Goal: Navigation & Orientation: Understand site structure

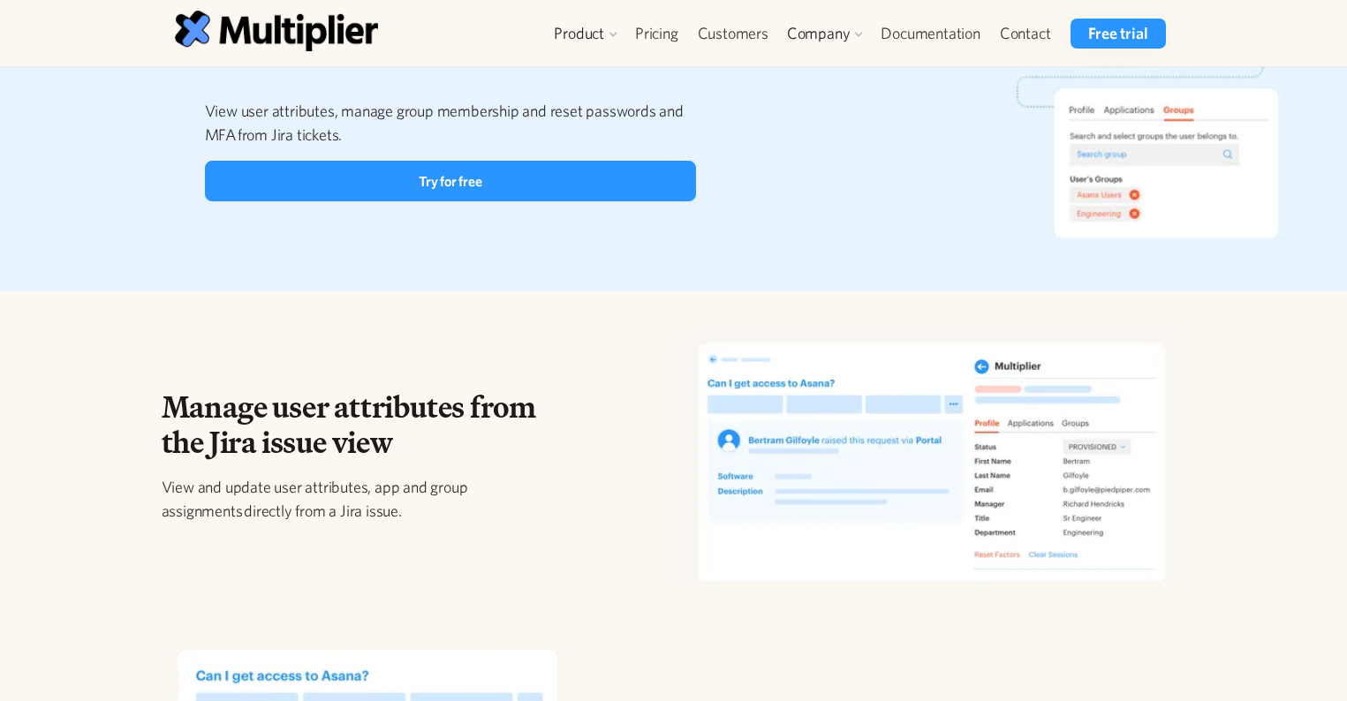
scroll to position [1007, 0]
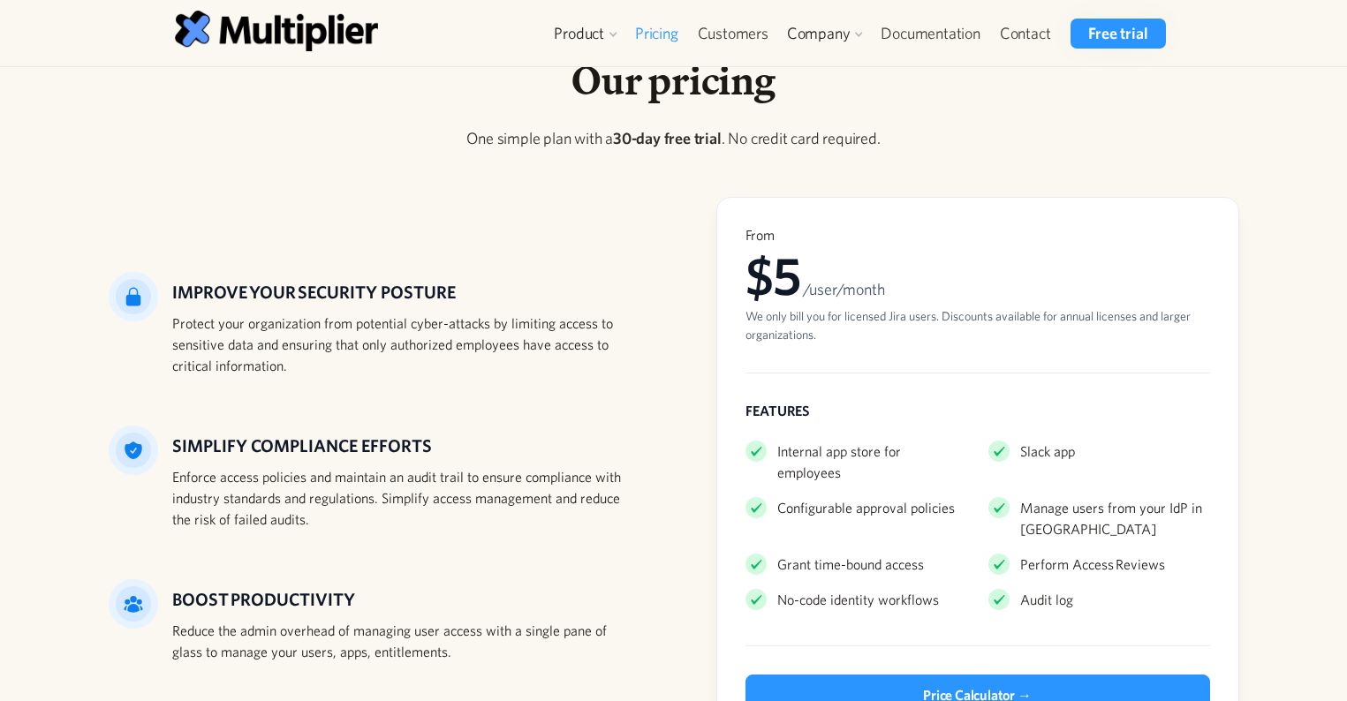
scroll to position [301, 0]
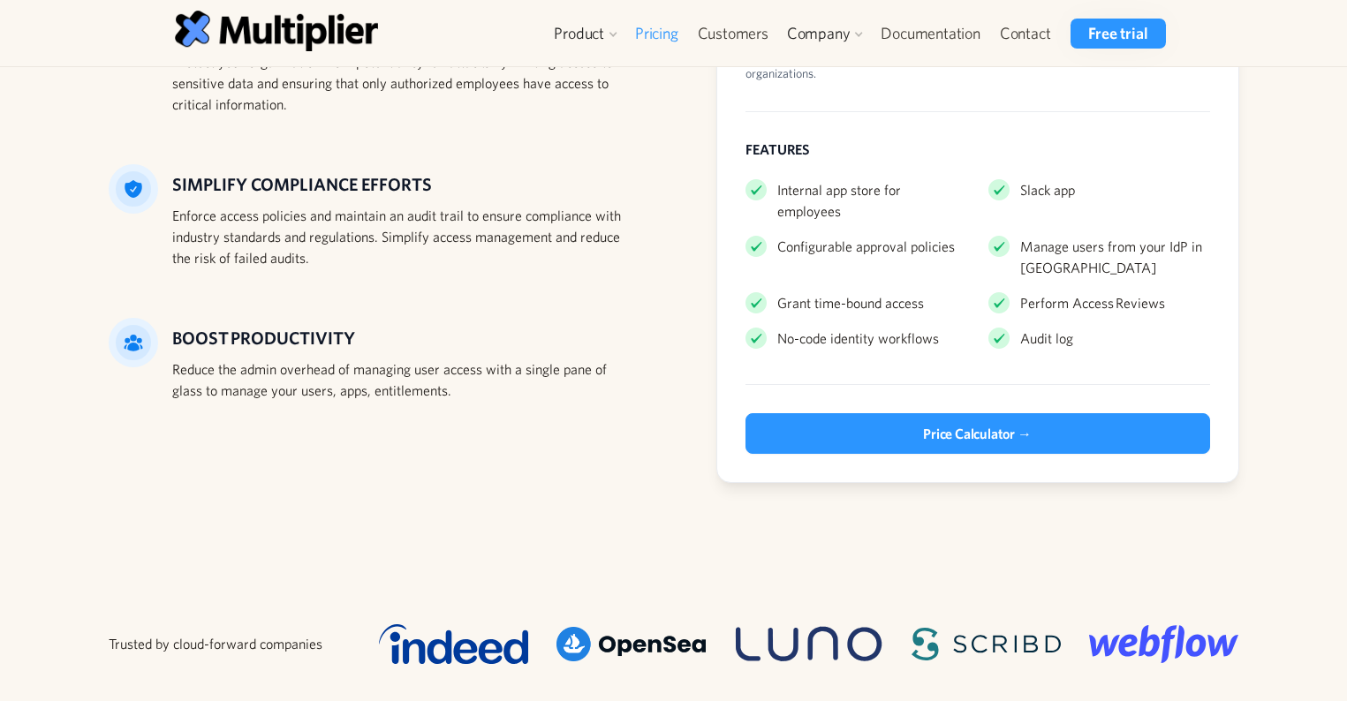
click at [857, 292] on div "Grant time-bound access" at bounding box center [850, 302] width 147 height 21
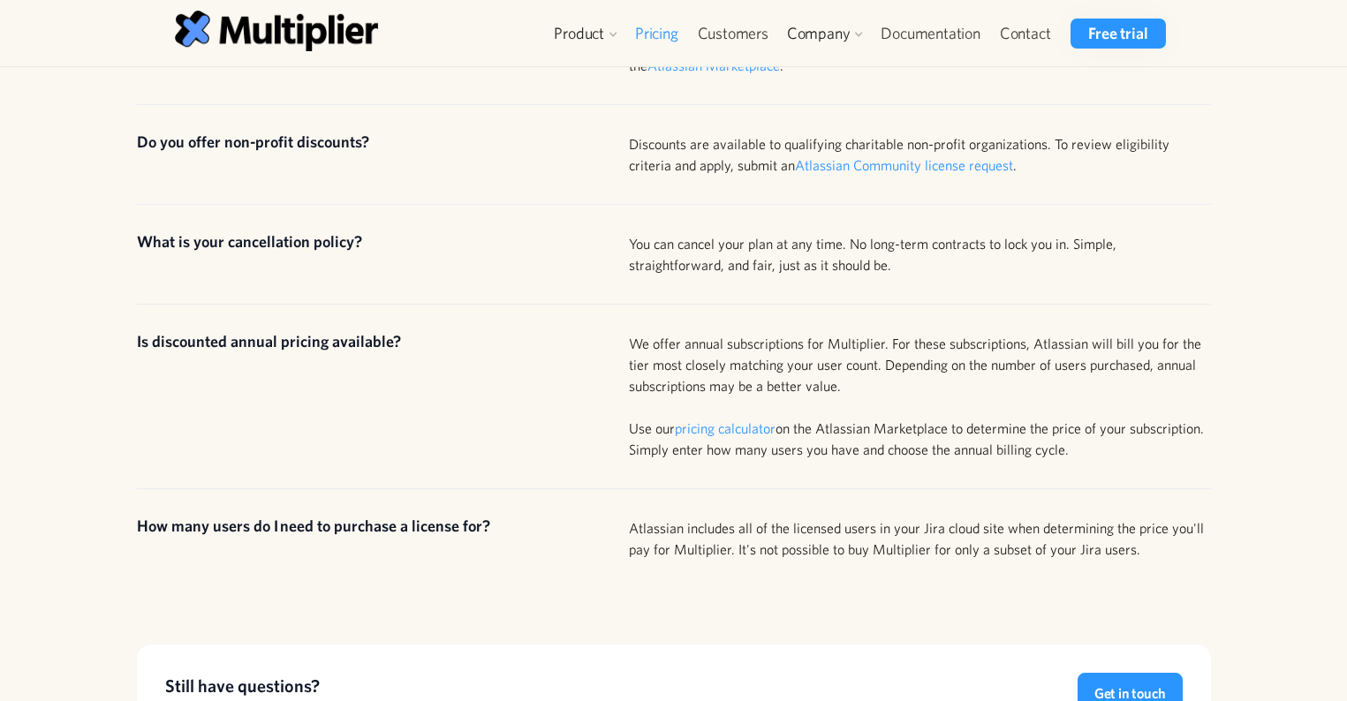
scroll to position [1579, 0]
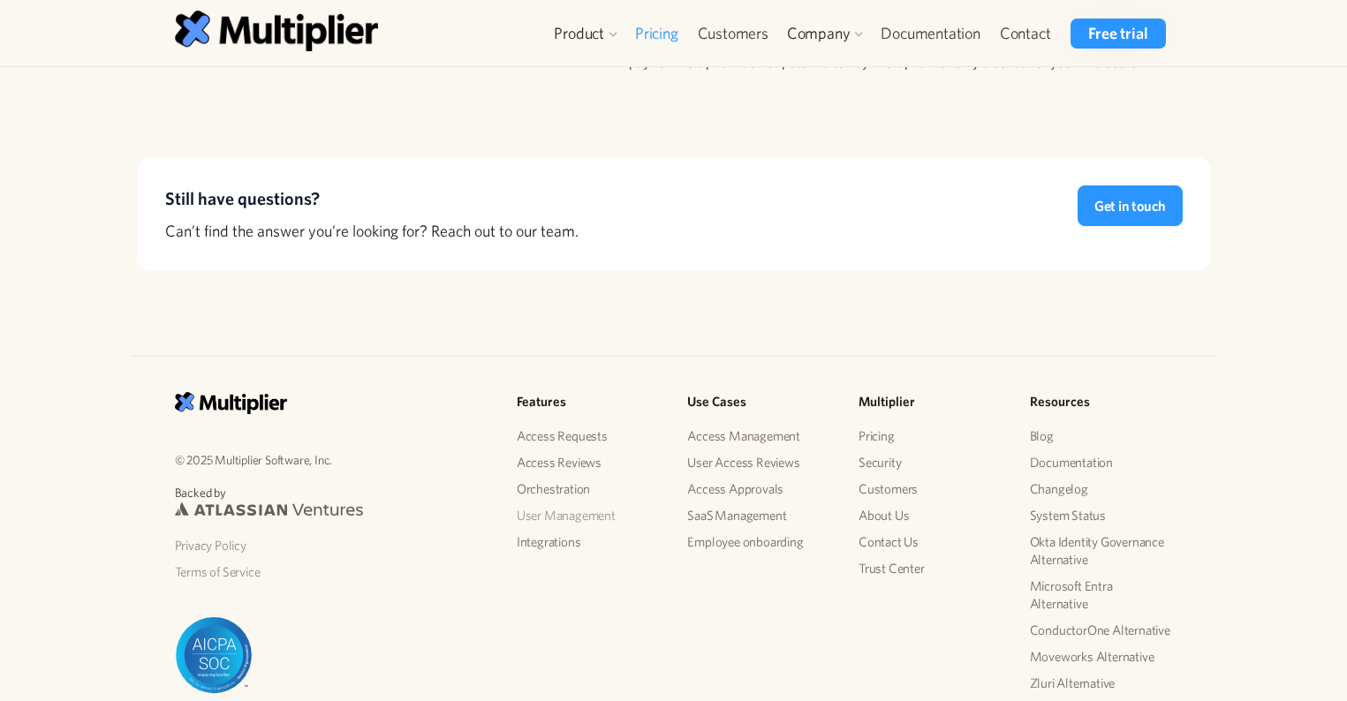
click at [588, 503] on link "User Management" at bounding box center [588, 516] width 143 height 26
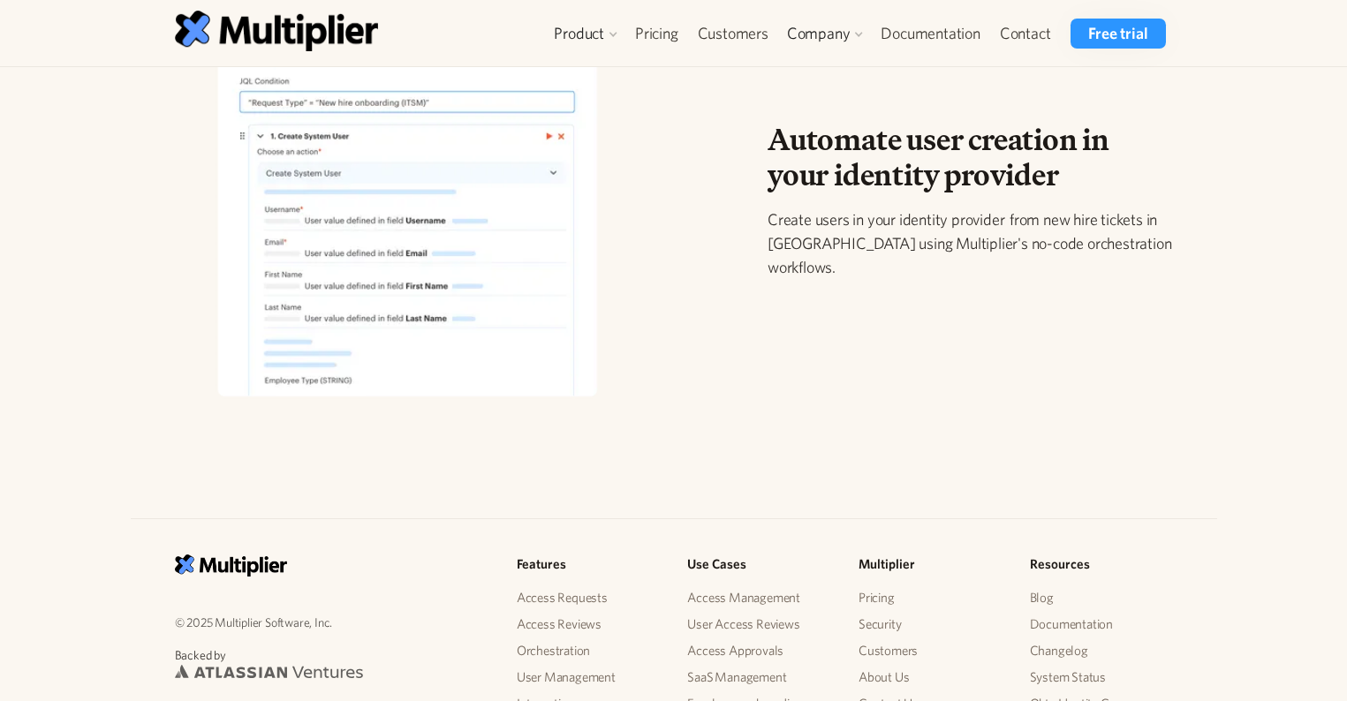
scroll to position [2218, 0]
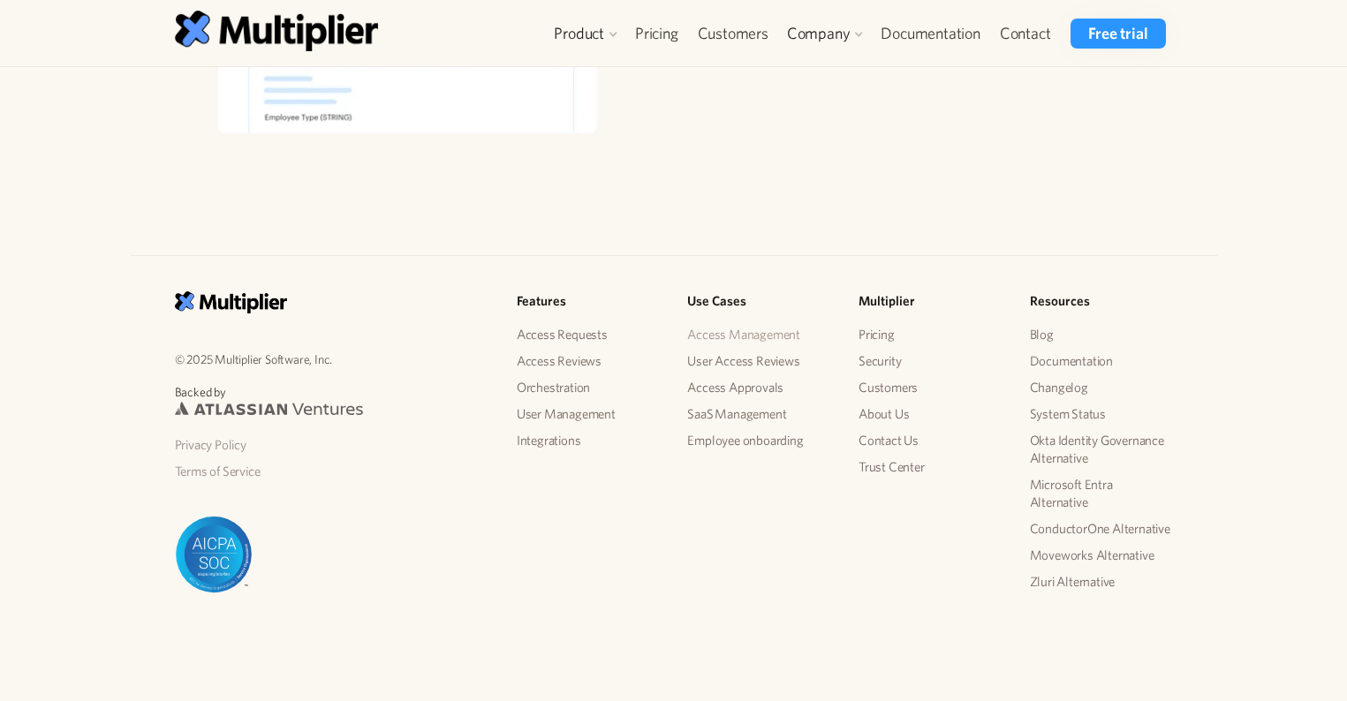
click at [760, 336] on link "Access Management" at bounding box center [758, 334] width 143 height 26
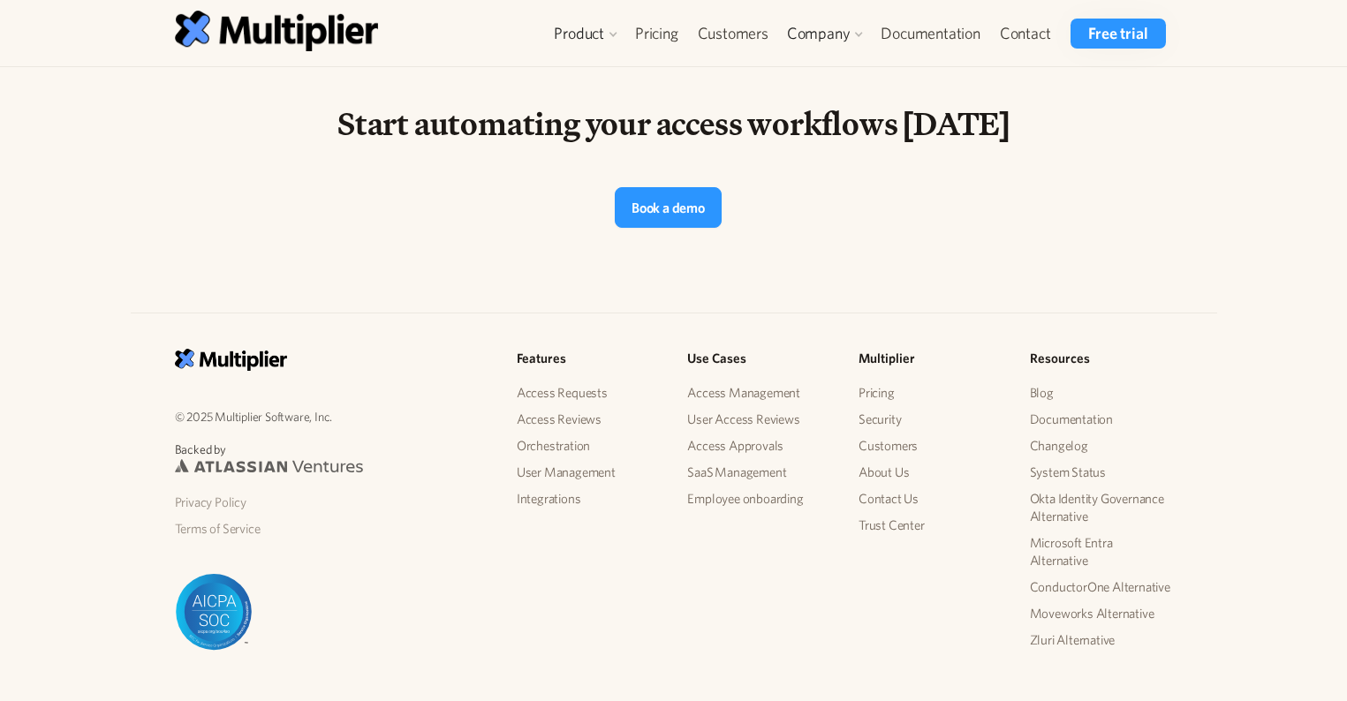
scroll to position [2334, 0]
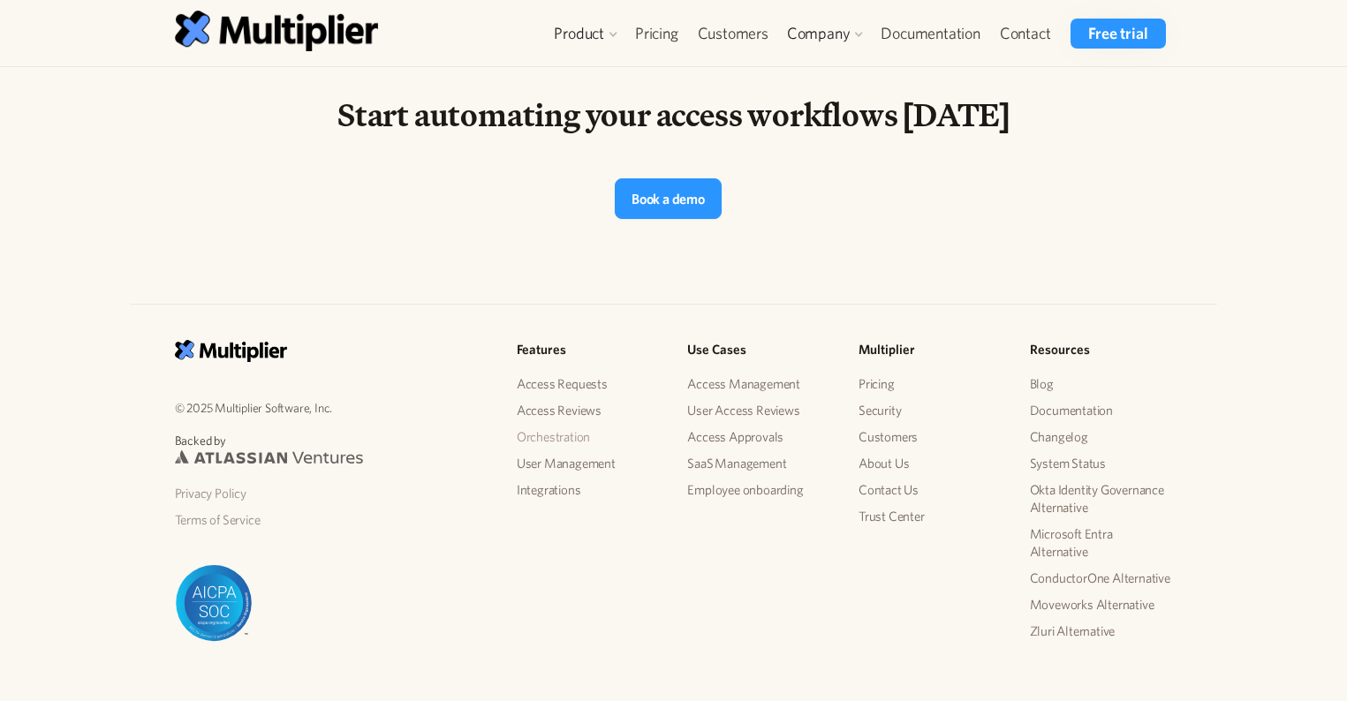
click at [571, 430] on link "Orchestration" at bounding box center [588, 437] width 143 height 26
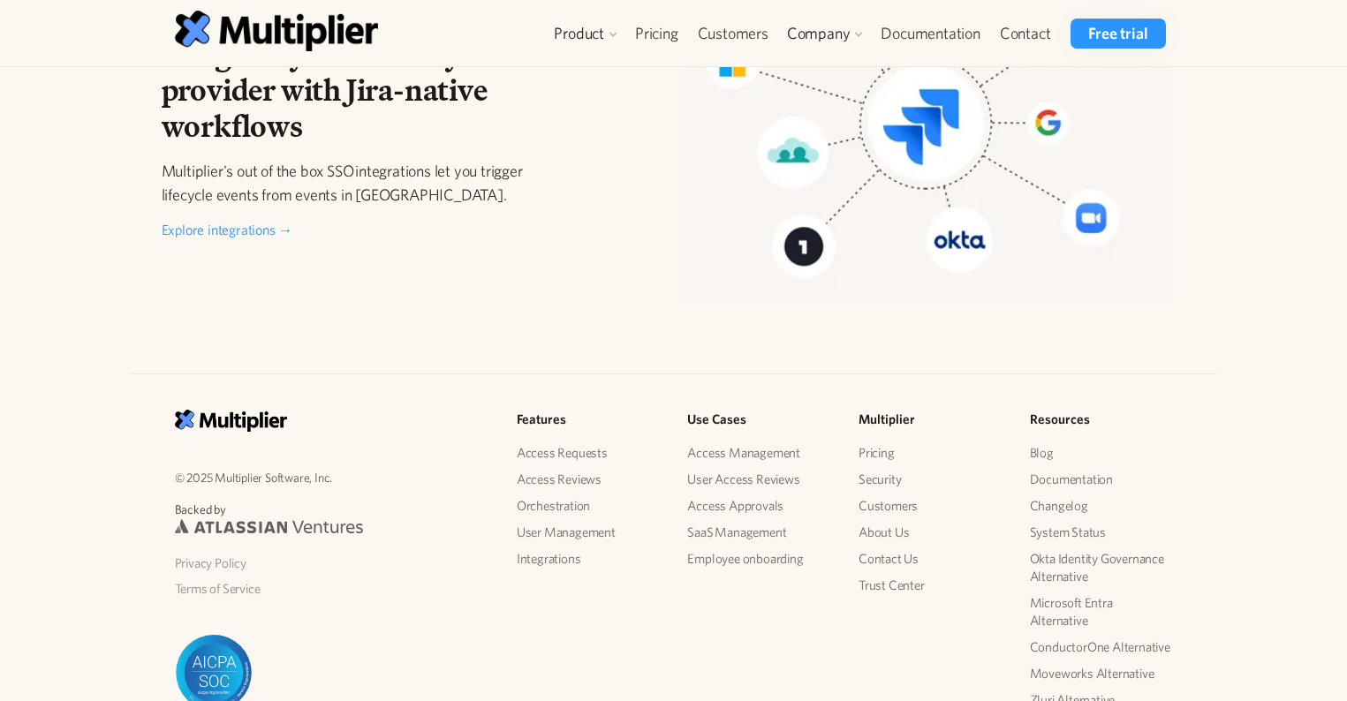
scroll to position [2869, 0]
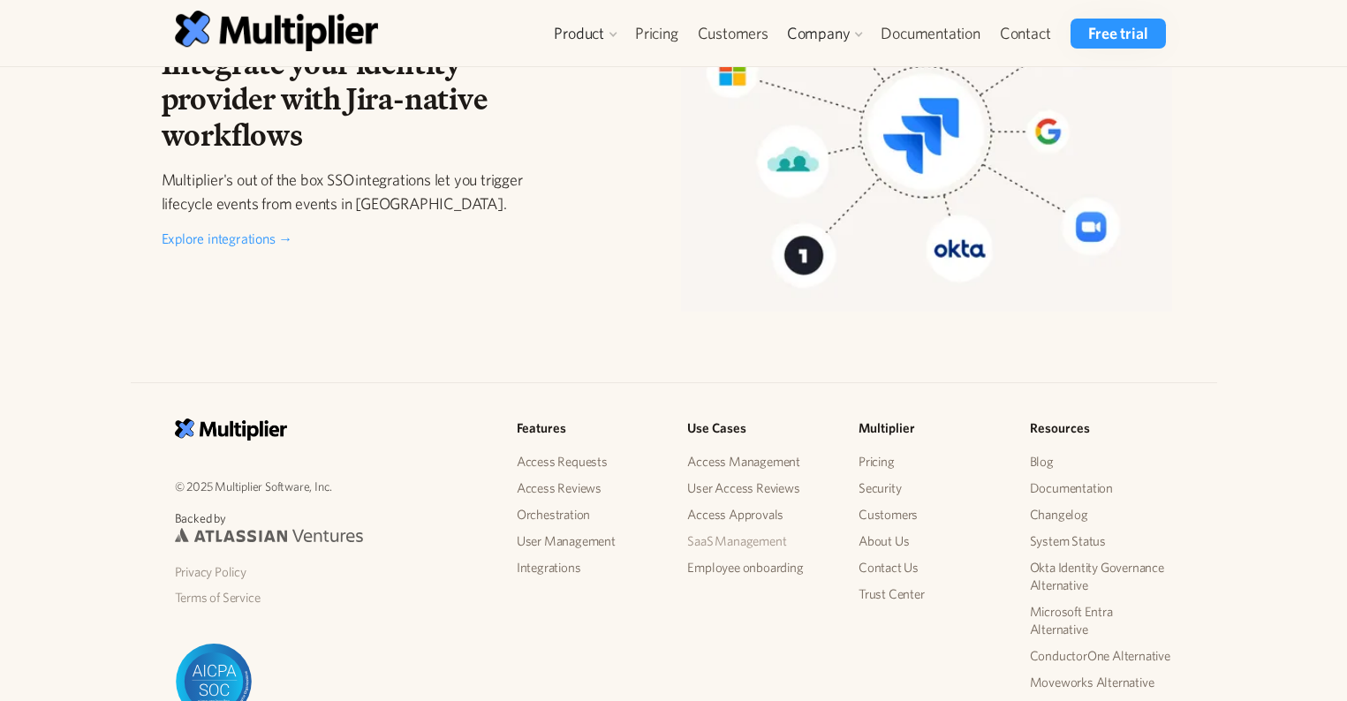
click at [737, 548] on link "SaaS Management" at bounding box center [758, 541] width 143 height 26
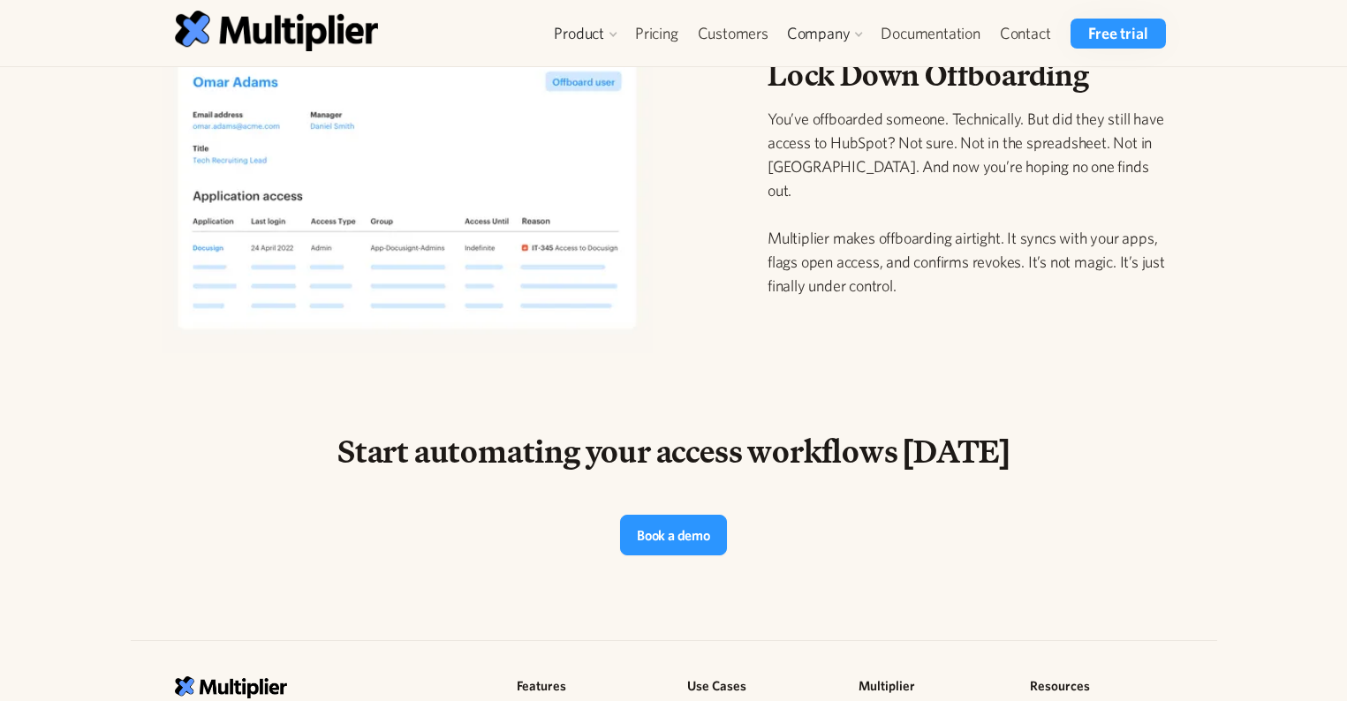
scroll to position [1923, 0]
